Goal: Transaction & Acquisition: Purchase product/service

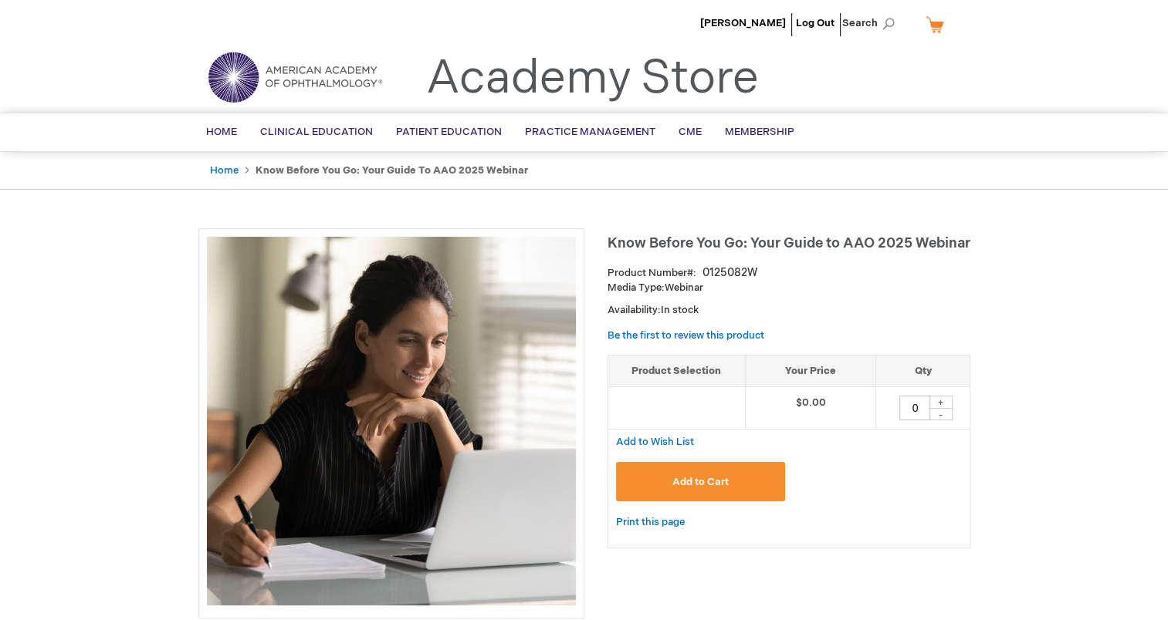
type input "[PERSON_NAME][EMAIL_ADDRESS][PERSON_NAME][DOMAIN_NAME]"
click at [766, 475] on button "Add to Cart" at bounding box center [701, 481] width 170 height 39
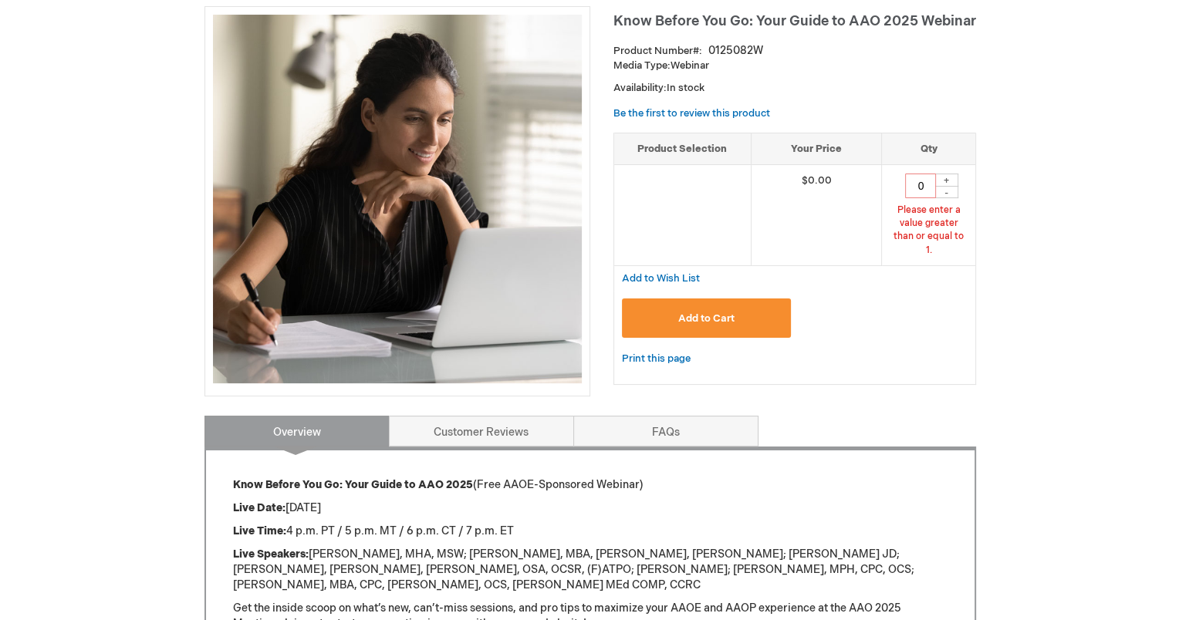
scroll to position [194, 0]
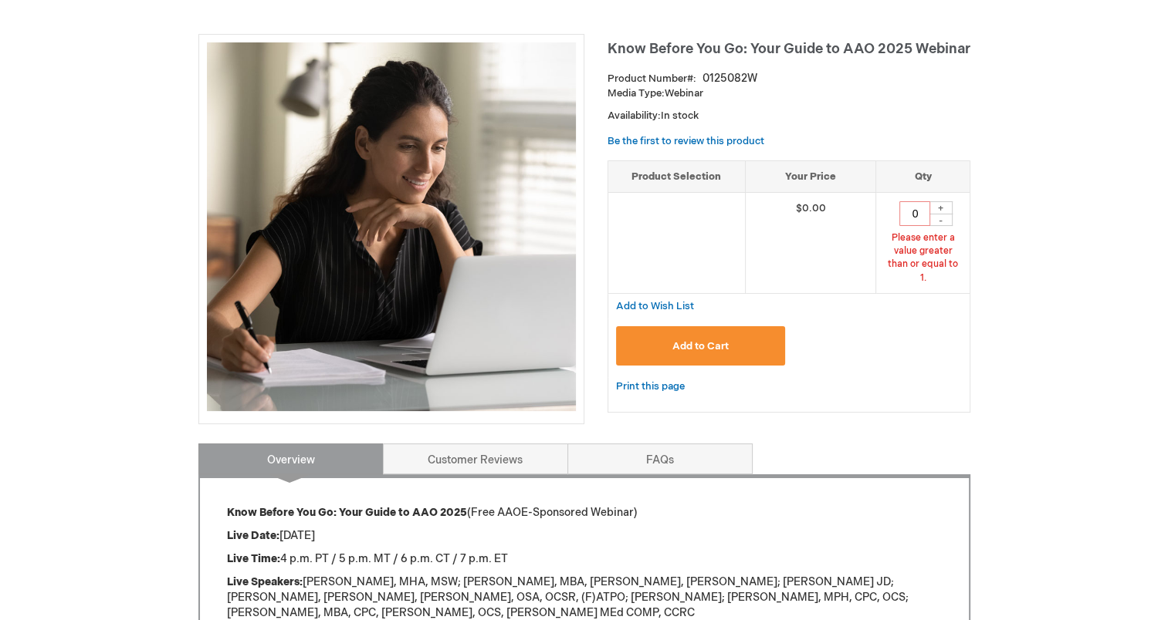
click at [943, 204] on div "+" at bounding box center [940, 207] width 23 height 13
type input "1"
click at [705, 340] on span "Add to Cart" at bounding box center [700, 346] width 56 height 12
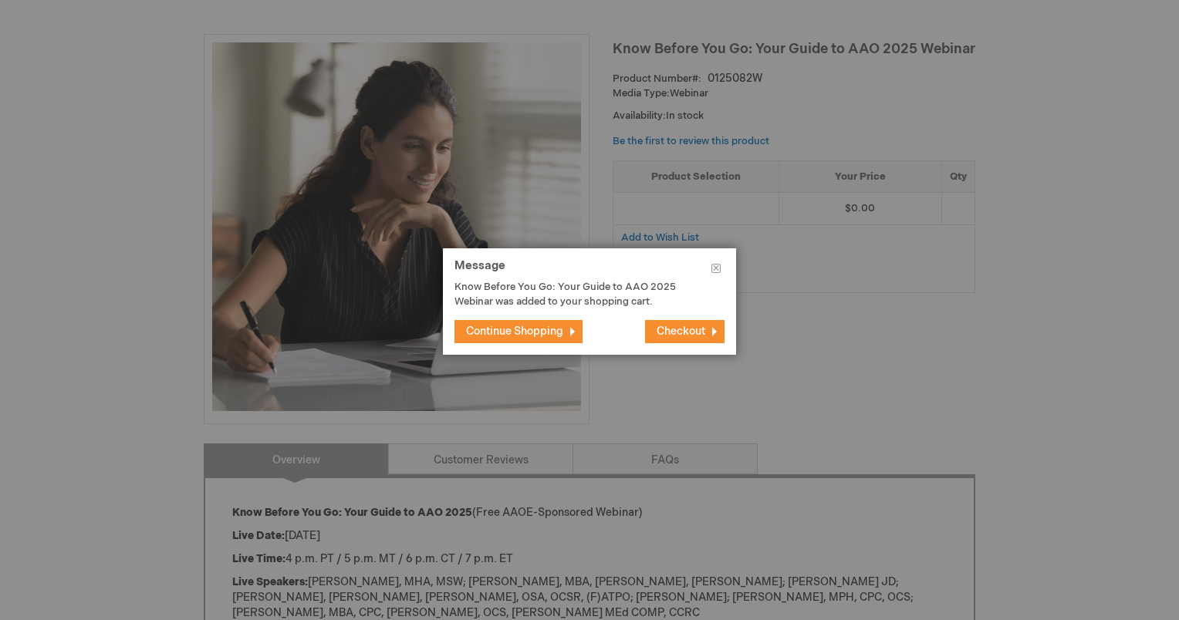
click at [670, 343] on button "Checkout" at bounding box center [684, 331] width 79 height 23
click at [668, 333] on span "Checkout" at bounding box center [681, 331] width 49 height 13
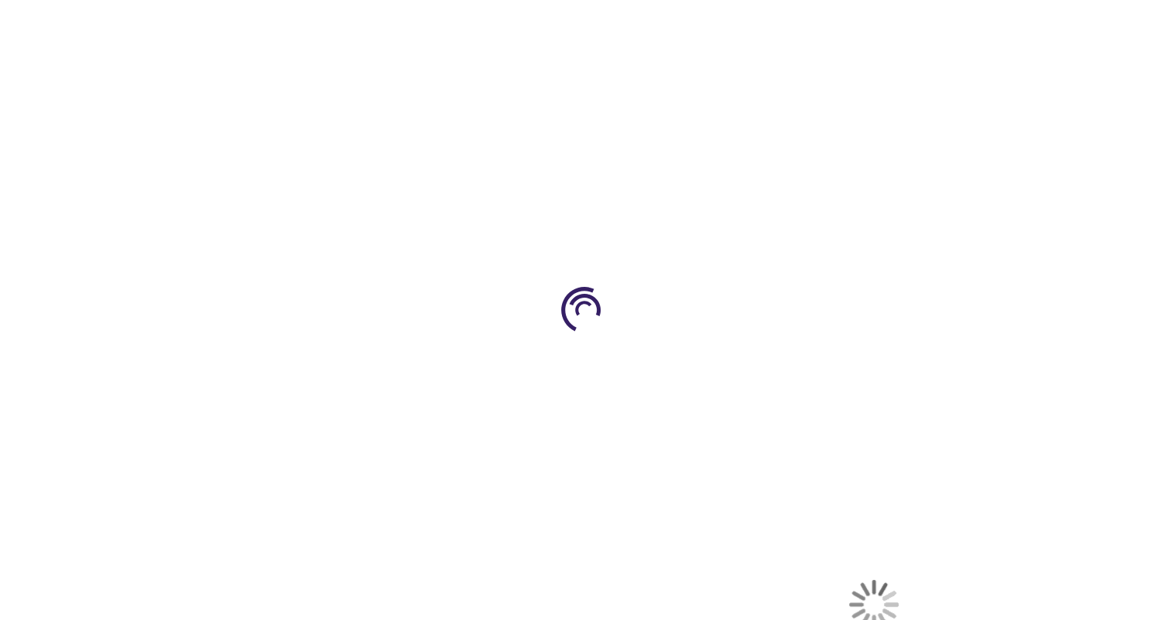
select select "US"
select select "64"
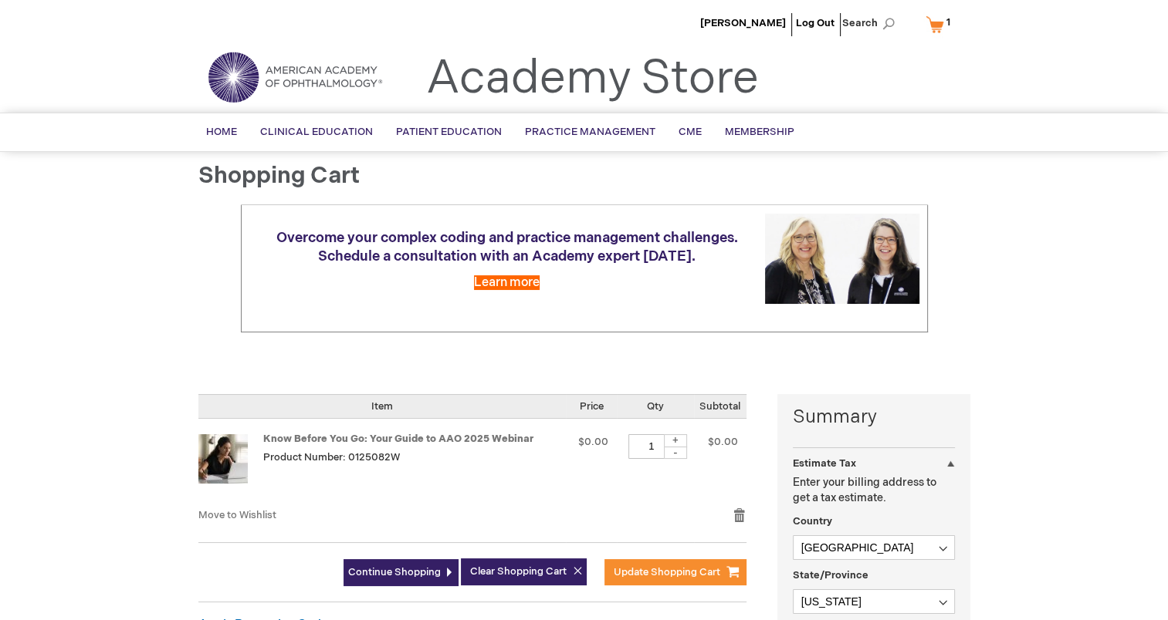
type input "[PERSON_NAME][EMAIL_ADDRESS][PERSON_NAME][DOMAIN_NAME]"
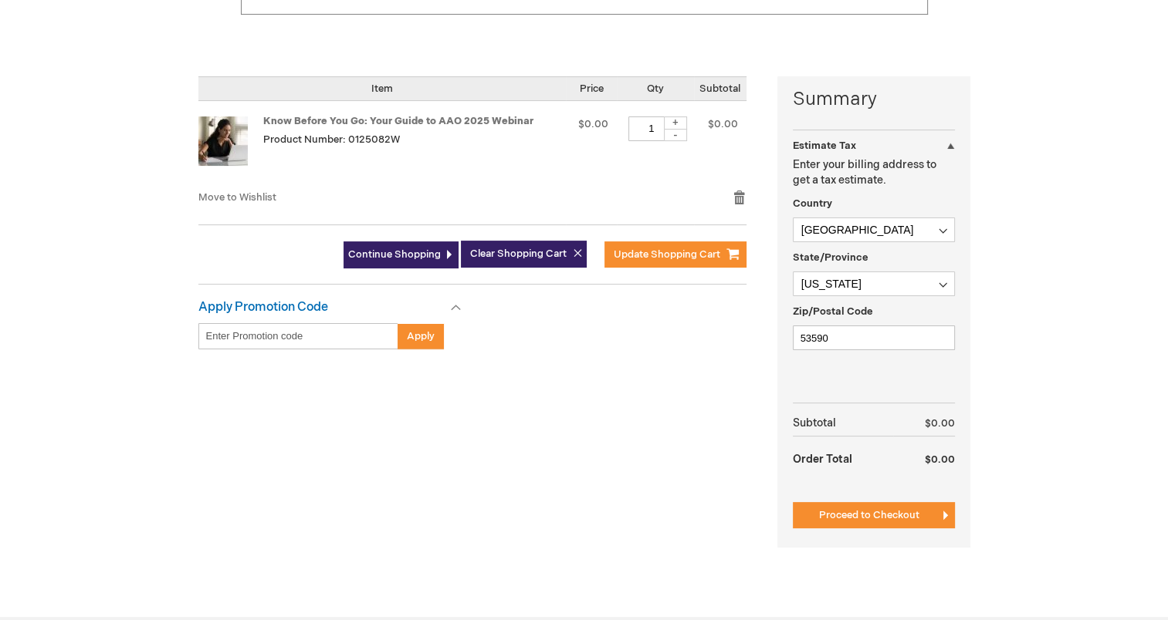
scroll to position [350, 0]
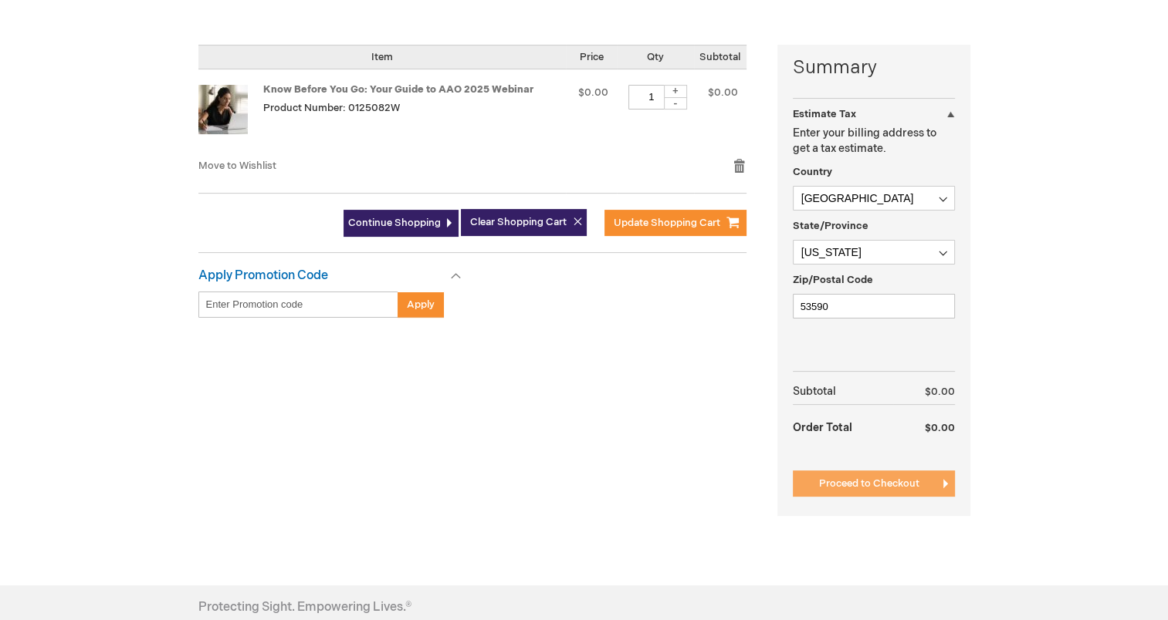
click at [831, 491] on button "Proceed to Checkout" at bounding box center [874, 484] width 162 height 26
